Goal: Transaction & Acquisition: Download file/media

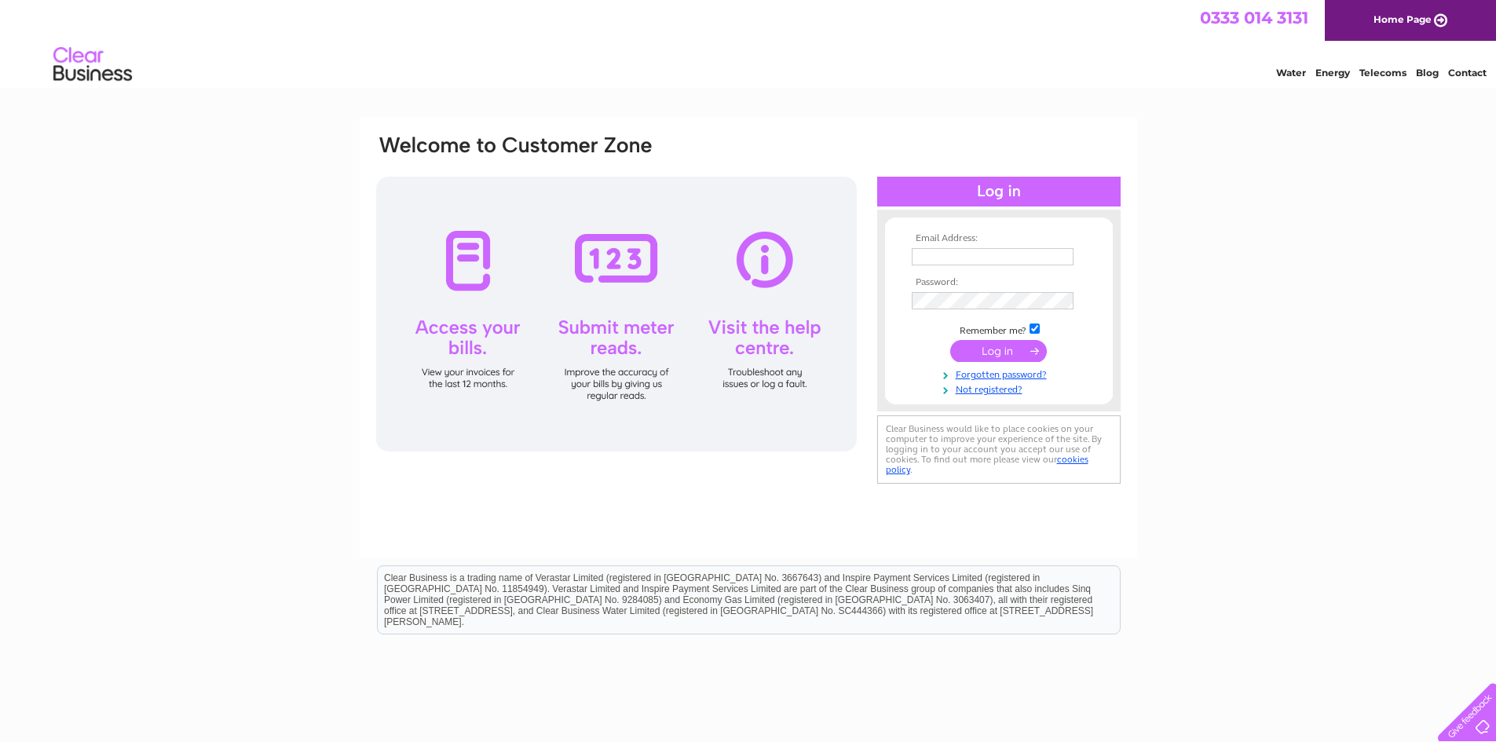
type input "Bonjour@mademoisellemacaron.co.uk"
click at [997, 349] on input "submit" at bounding box center [998, 351] width 97 height 22
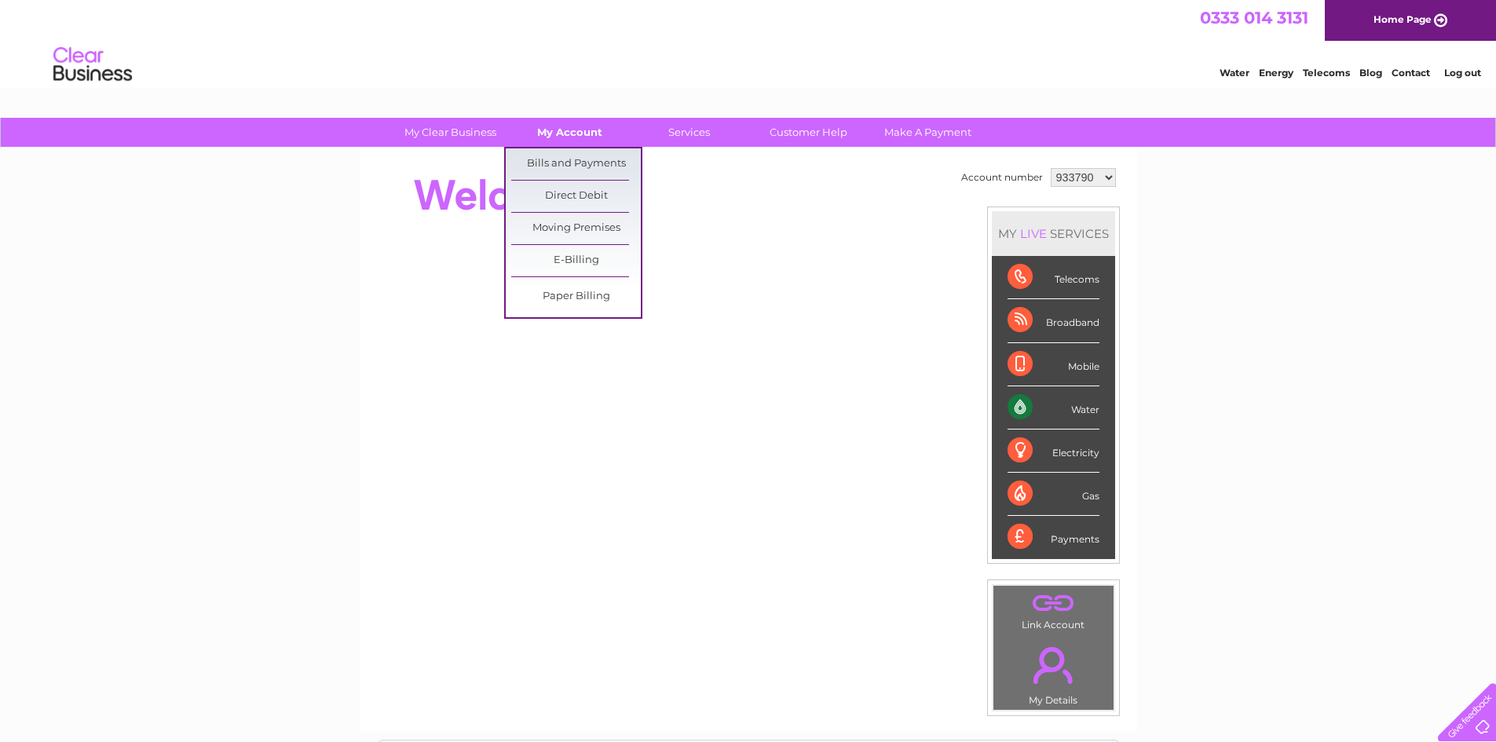
click at [564, 125] on link "My Account" at bounding box center [570, 132] width 130 height 29
click at [570, 159] on link "Bills and Payments" at bounding box center [576, 163] width 130 height 31
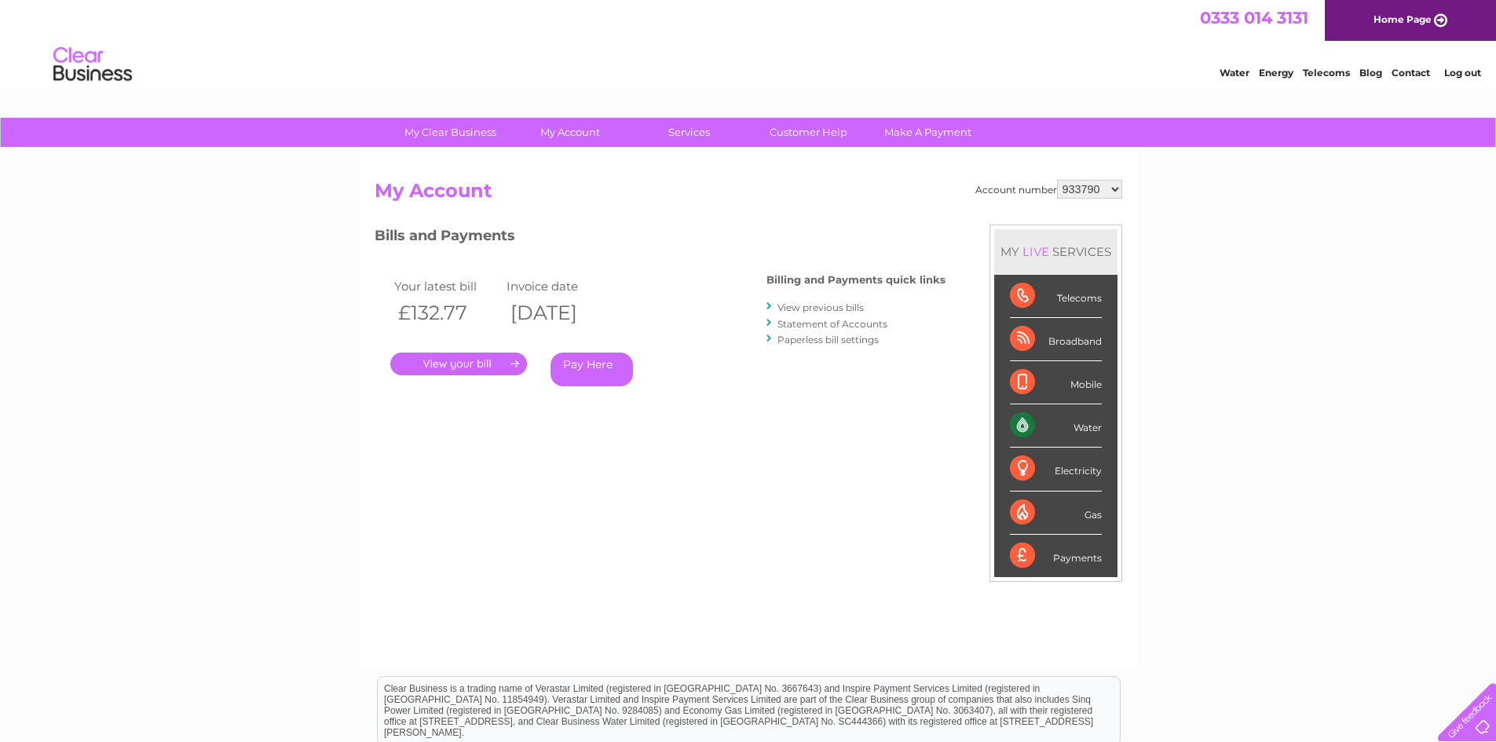
click at [1105, 185] on select "933790 1148597" at bounding box center [1089, 189] width 65 height 19
select select "1148597"
click at [1057, 180] on select "933790 1148597" at bounding box center [1089, 189] width 65 height 19
click at [473, 362] on link "." at bounding box center [458, 363] width 137 height 23
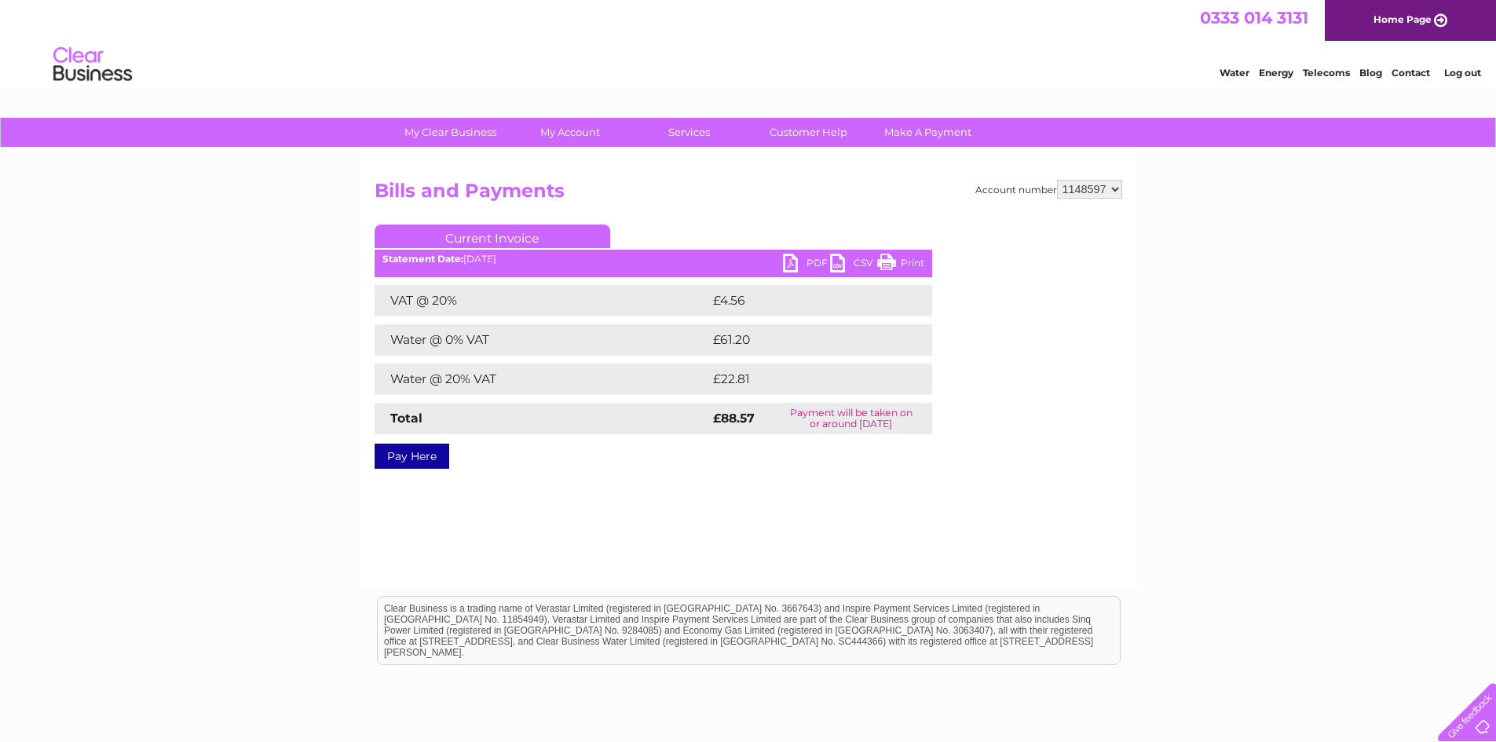
click at [806, 259] on link "PDF" at bounding box center [806, 265] width 47 height 23
click at [1115, 188] on select "933790 1148597" at bounding box center [1089, 189] width 65 height 19
select select "933790"
click at [1057, 180] on select "933790 1148597" at bounding box center [1089, 189] width 65 height 19
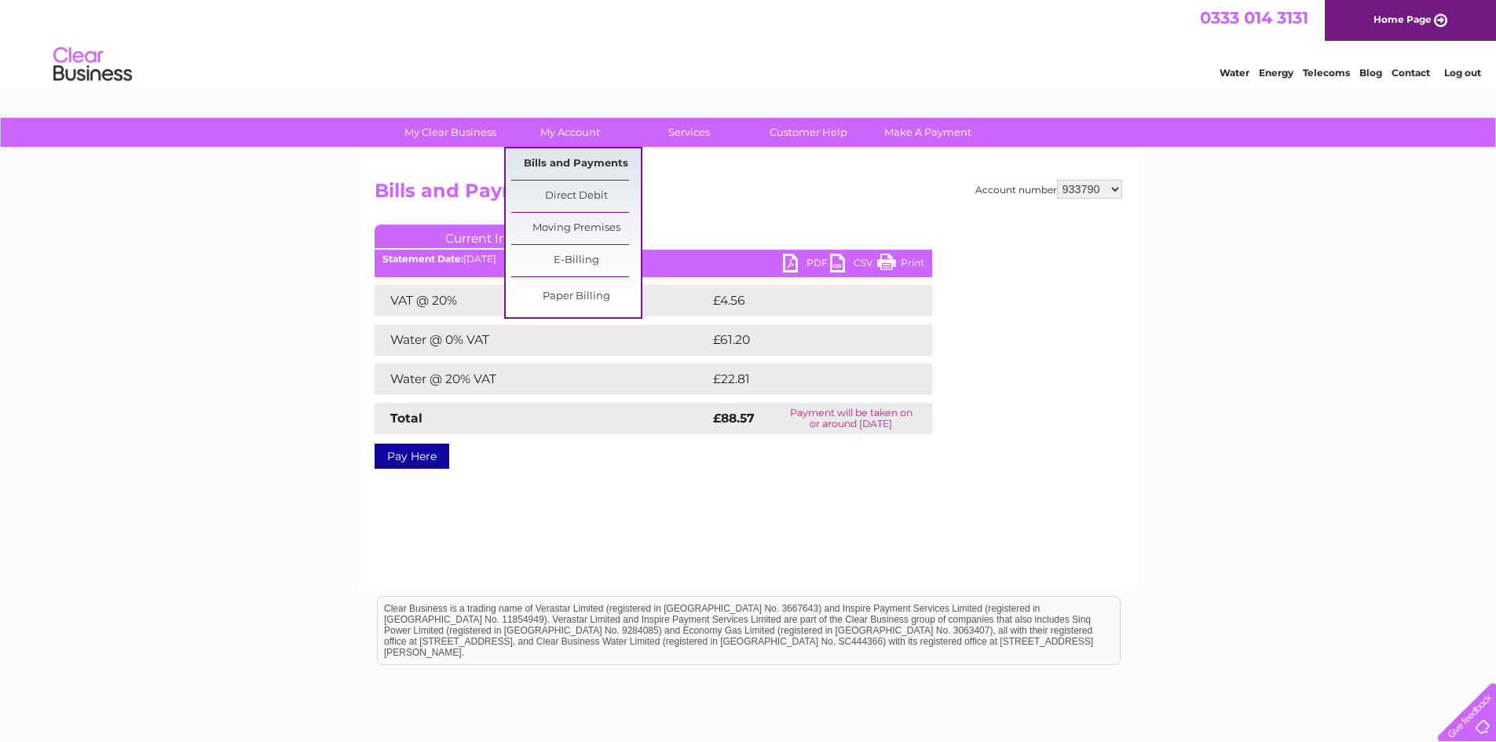
click at [559, 159] on link "Bills and Payments" at bounding box center [576, 163] width 130 height 31
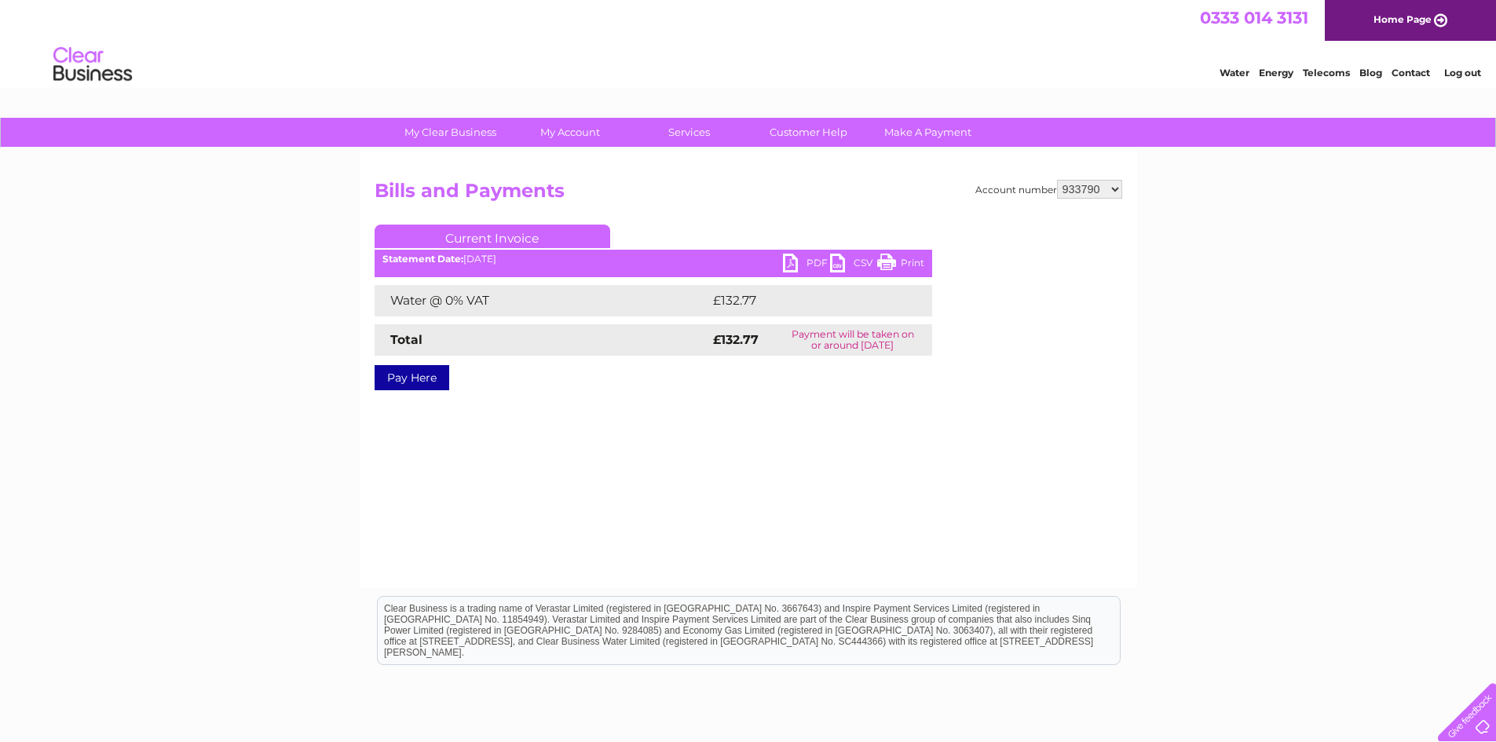
click at [809, 258] on link "PDF" at bounding box center [806, 265] width 47 height 23
